Goal: Information Seeking & Learning: Check status

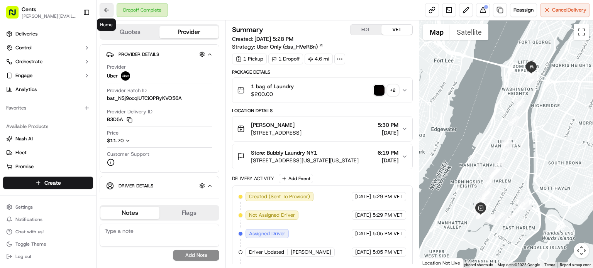
click at [104, 10] on button at bounding box center [107, 10] width 14 height 14
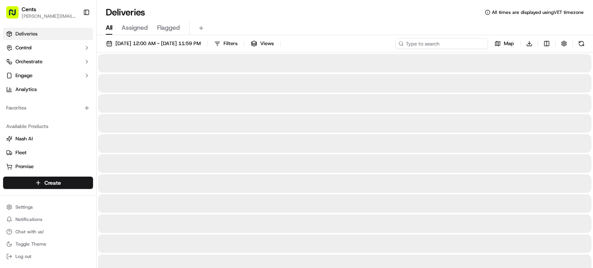
click at [443, 42] on input at bounding box center [442, 43] width 93 height 11
paste input "Ricky Pelletier"
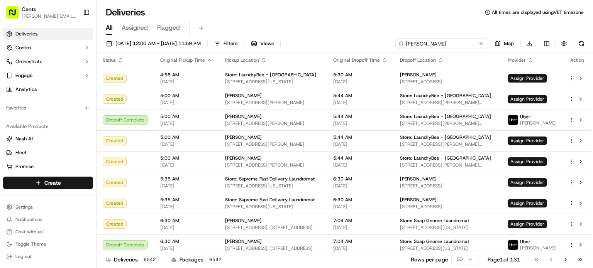
type input "Ricky Pelletier"
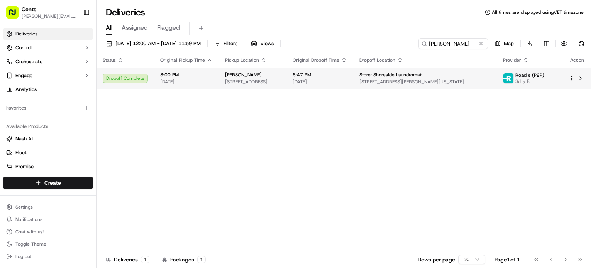
click at [280, 75] on div "Ricky Pelletier" at bounding box center [252, 75] width 55 height 6
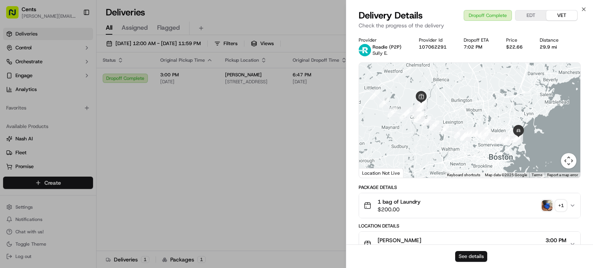
click at [475, 254] on button "See details" at bounding box center [471, 256] width 32 height 11
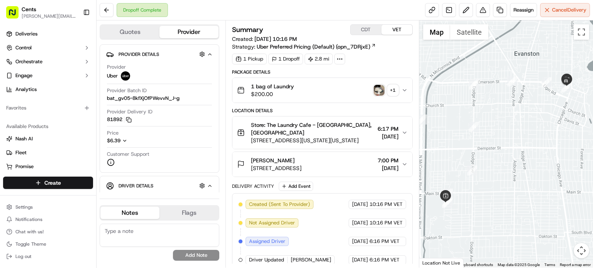
click at [384, 90] on img "button" at bounding box center [379, 90] width 11 height 11
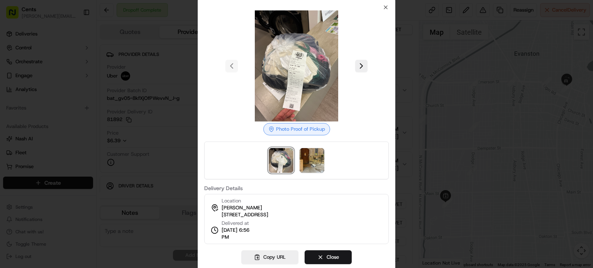
click at [370, 71] on div at bounding box center [296, 65] width 185 height 111
click at [362, 66] on button at bounding box center [361, 66] width 12 height 12
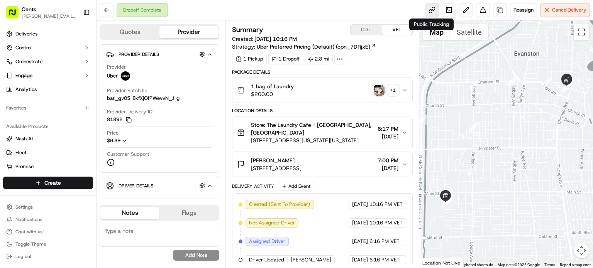
click at [430, 10] on link at bounding box center [432, 10] width 14 height 14
